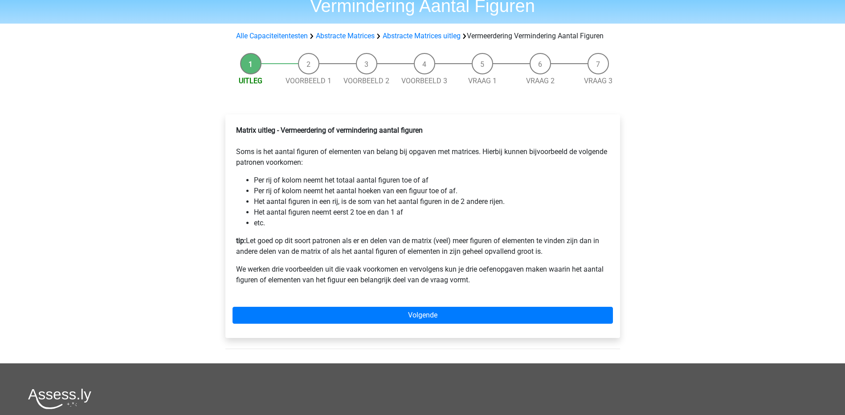
scroll to position [45, 0]
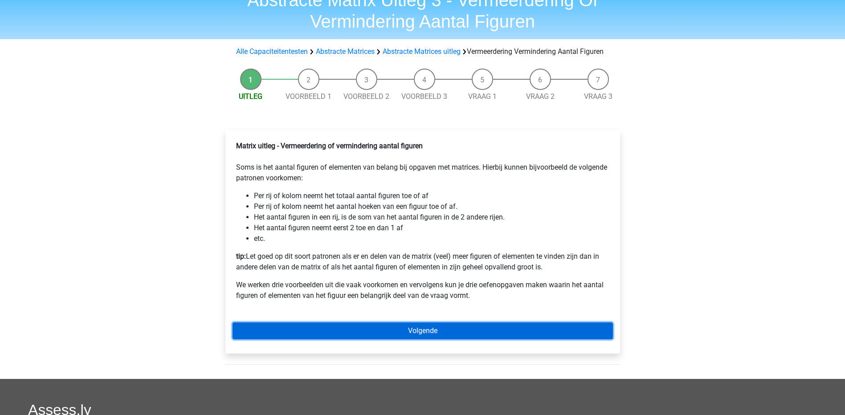
click at [465, 339] on link "Volgende" at bounding box center [423, 331] width 380 height 17
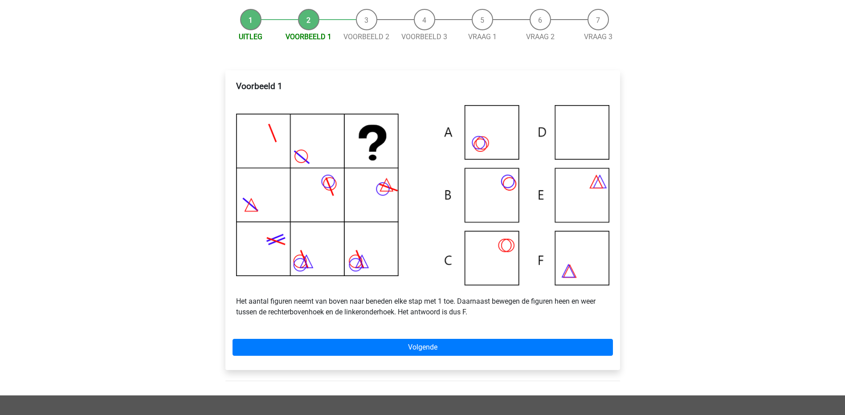
scroll to position [134, 0]
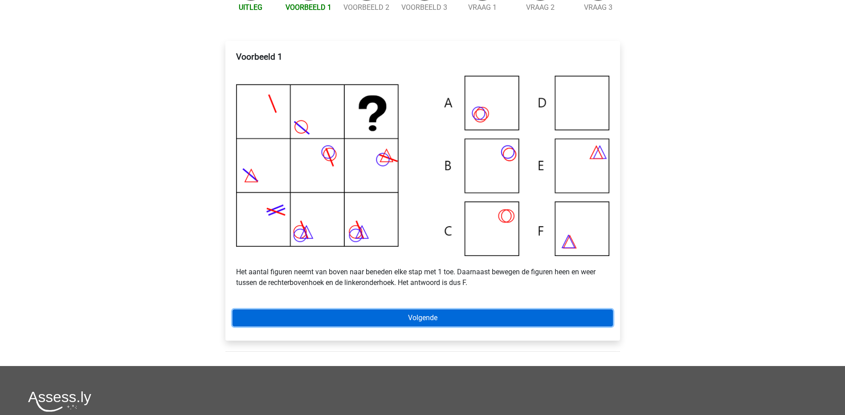
click at [454, 327] on link "Volgende" at bounding box center [423, 318] width 380 height 17
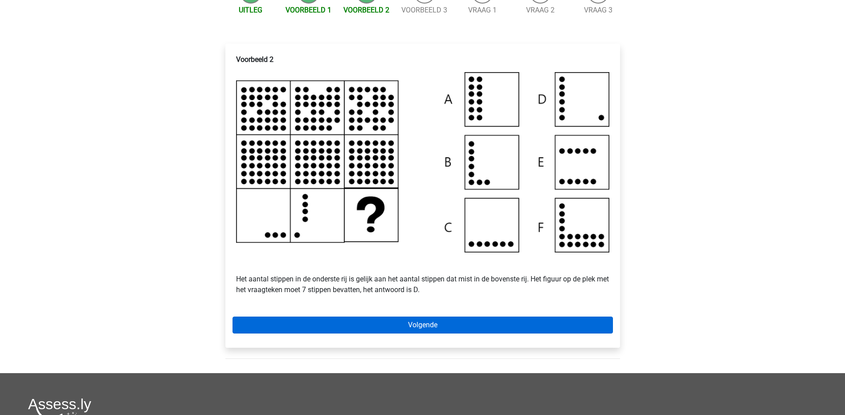
scroll to position [134, 0]
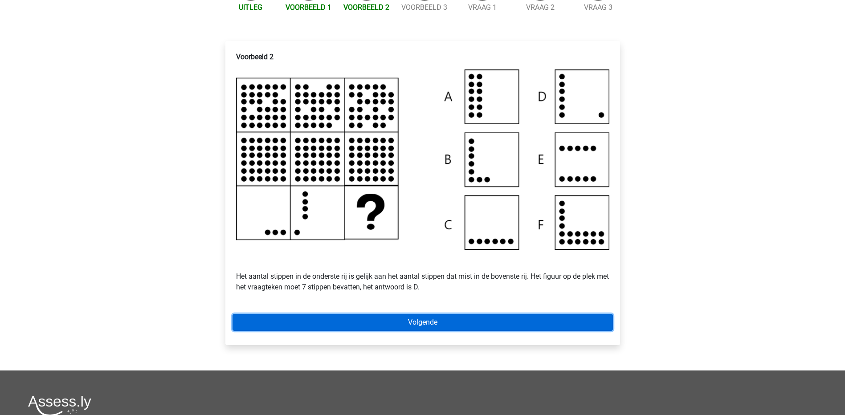
click at [503, 331] on link "Volgende" at bounding box center [423, 322] width 380 height 17
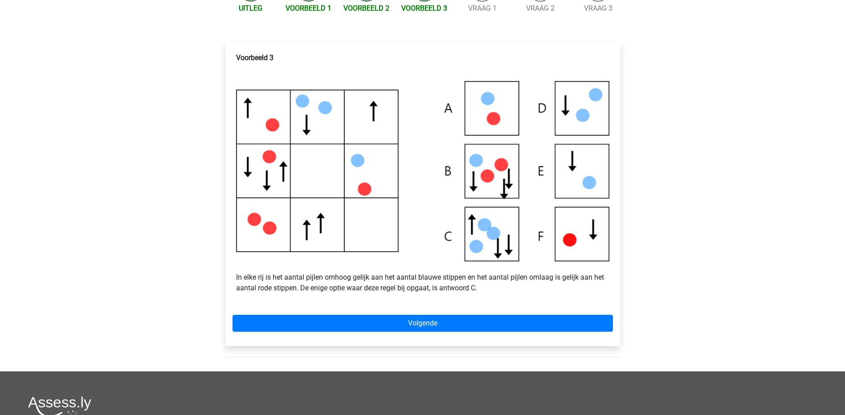
scroll to position [134, 0]
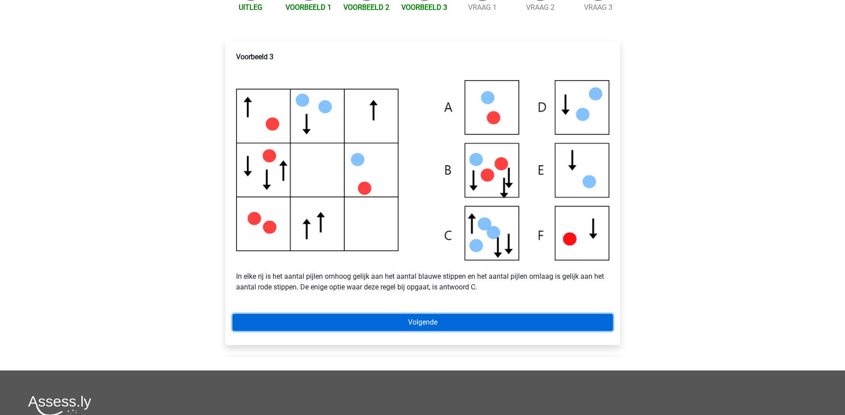
click at [440, 331] on link "Volgende" at bounding box center [423, 322] width 380 height 17
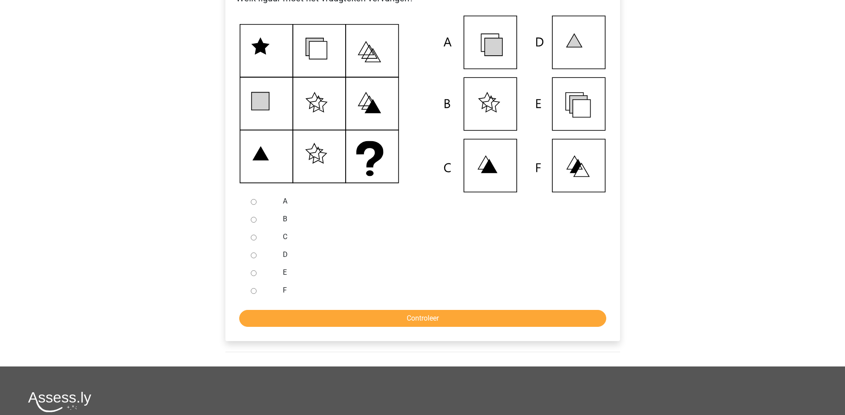
scroll to position [178, 0]
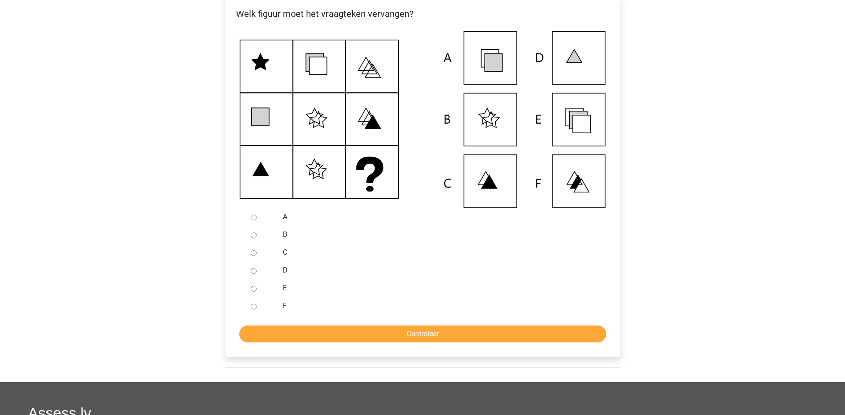
click at [282, 223] on div "A" at bounding box center [437, 217] width 322 height 18
click at [285, 222] on label "A" at bounding box center [437, 217] width 308 height 11
click at [257, 221] on input "A" at bounding box center [254, 218] width 6 height 6
radio input "true"
click at [329, 240] on label "B" at bounding box center [437, 234] width 308 height 11
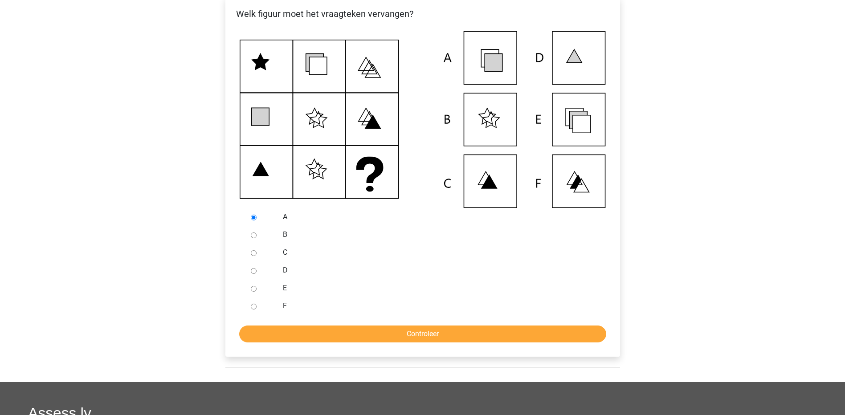
click at [257, 238] on input "B" at bounding box center [254, 236] width 6 height 6
radio input "true"
click at [287, 258] on label "C" at bounding box center [437, 252] width 308 height 11
click at [257, 256] on input "C" at bounding box center [254, 253] width 6 height 6
radio input "true"
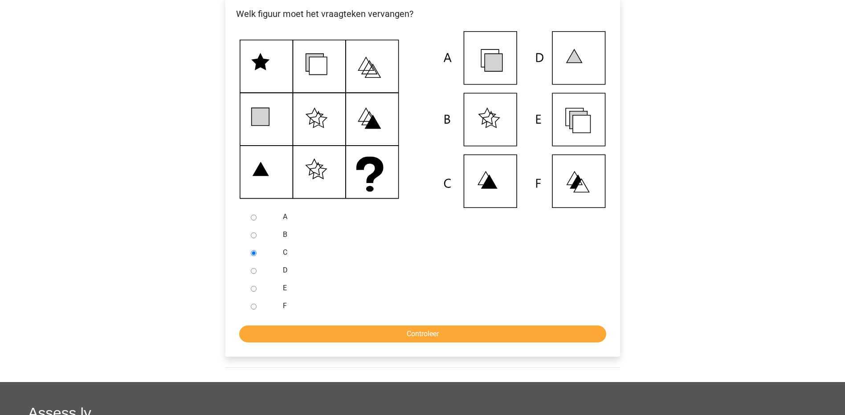
click at [284, 276] on label "D" at bounding box center [437, 270] width 308 height 11
click at [257, 274] on input "D" at bounding box center [254, 271] width 6 height 6
radio input "true"
click at [286, 294] on label "E" at bounding box center [437, 288] width 308 height 11
click at [257, 292] on input "E" at bounding box center [254, 289] width 6 height 6
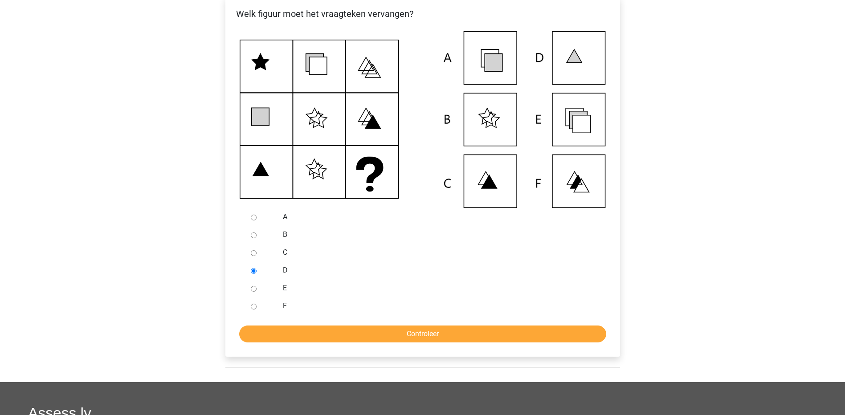
radio input "true"
click at [286, 311] on label "F" at bounding box center [437, 306] width 308 height 11
click at [257, 310] on input "F" at bounding box center [254, 307] width 6 height 6
radio input "true"
click at [287, 222] on label "A" at bounding box center [437, 217] width 308 height 11
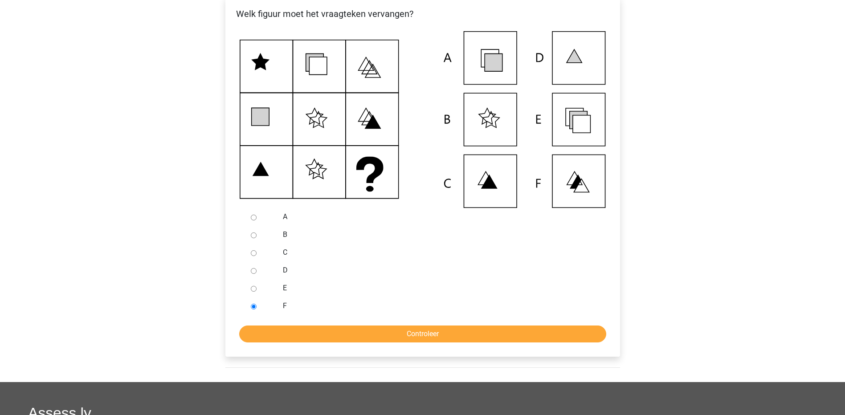
click at [257, 221] on input "A" at bounding box center [254, 218] width 6 height 6
radio input "true"
click at [266, 70] on icon at bounding box center [260, 62] width 17 height 16
click at [373, 179] on icon at bounding box center [423, 119] width 366 height 177
click at [191, 128] on div "Renee Leijssen reneeleijssen@hotmail.nl Nederlands English" at bounding box center [422, 220] width 845 height 796
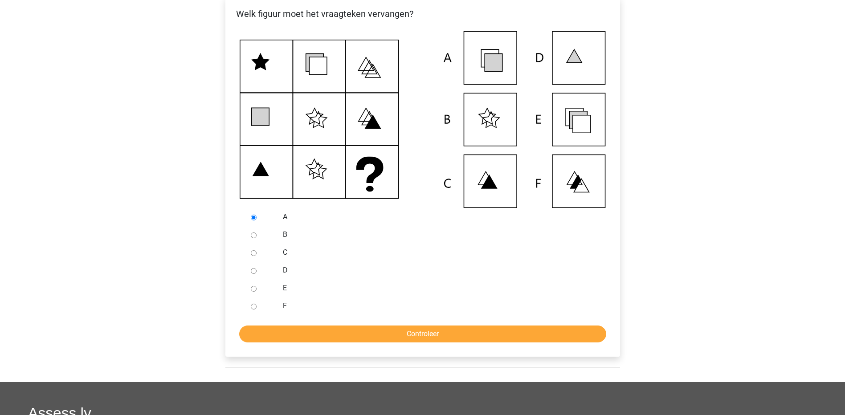
click at [286, 311] on label "F" at bounding box center [437, 306] width 308 height 11
click at [257, 310] on input "F" at bounding box center [254, 307] width 6 height 6
radio input "true"
click at [362, 343] on input "Controleer" at bounding box center [422, 334] width 367 height 17
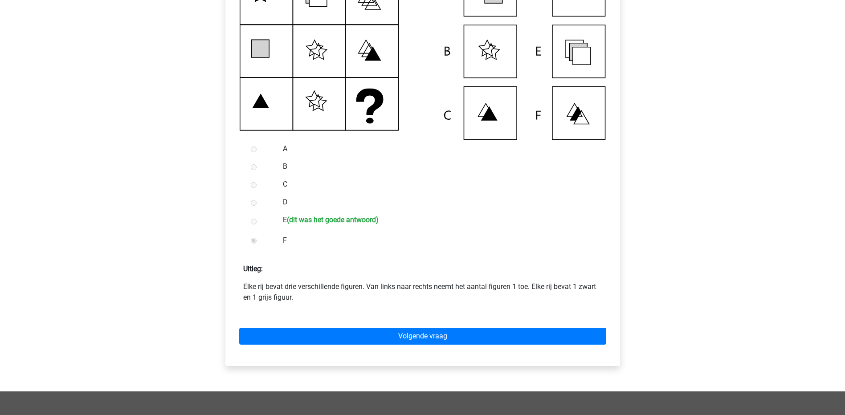
scroll to position [267, 0]
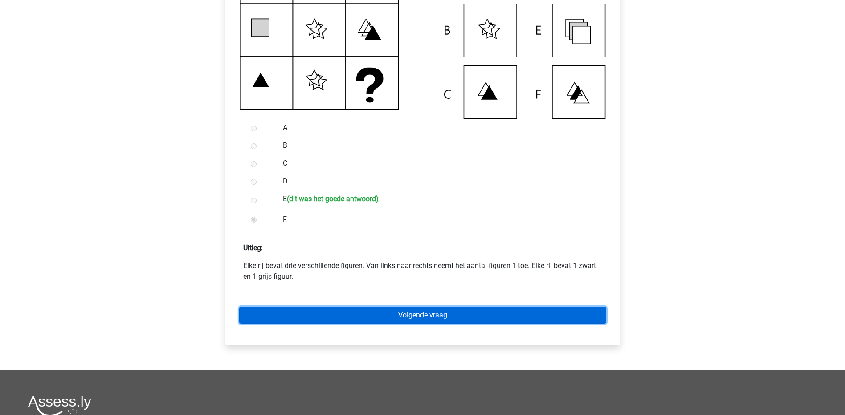
click at [395, 321] on link "Volgende vraag" at bounding box center [422, 315] width 367 height 17
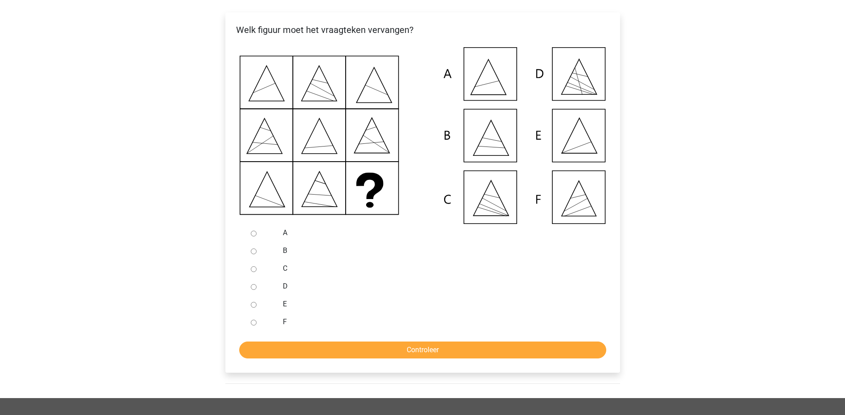
scroll to position [178, 0]
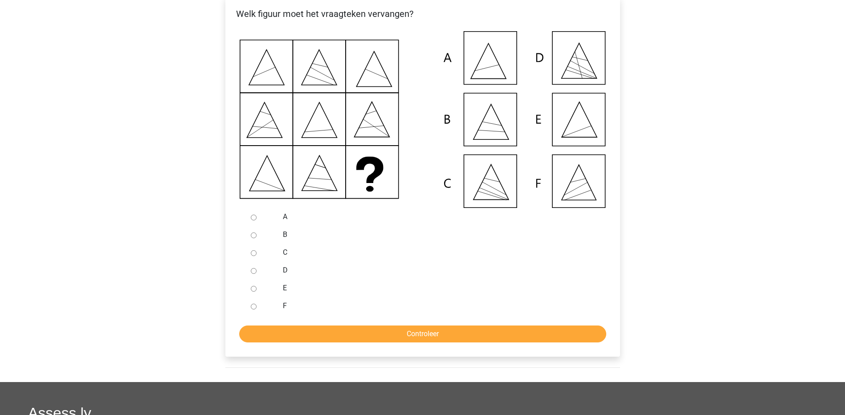
click at [253, 292] on input "E" at bounding box center [254, 289] width 6 height 6
radio input "true"
click at [412, 343] on input "Controleer" at bounding box center [422, 334] width 367 height 17
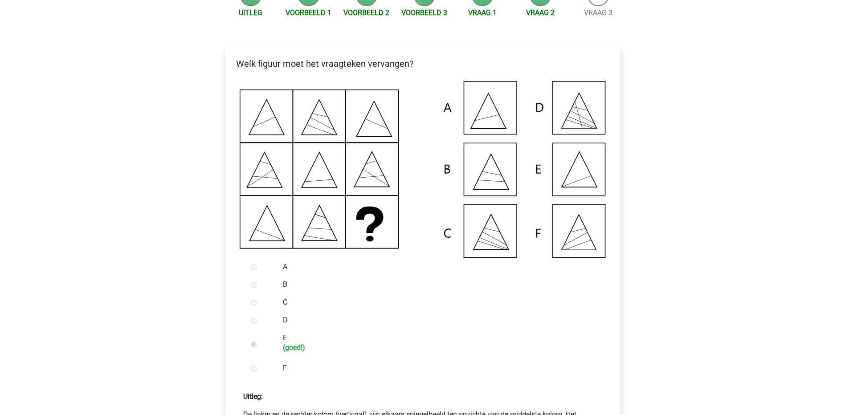
scroll to position [267, 0]
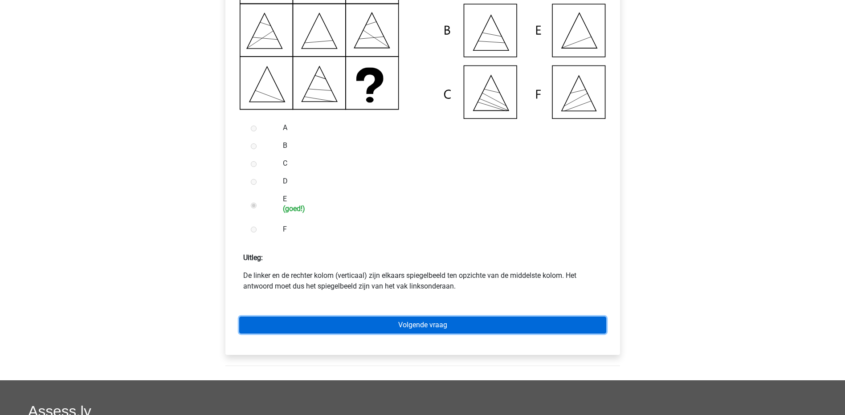
click at [413, 332] on link "Volgende vraag" at bounding box center [422, 325] width 367 height 17
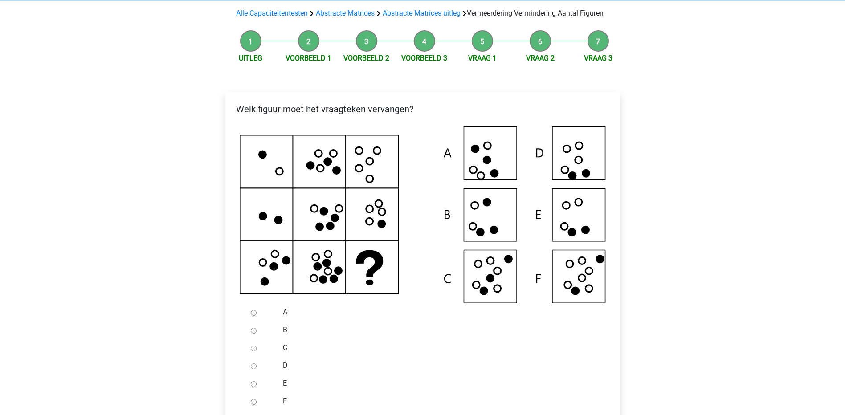
scroll to position [178, 0]
